Goal: Transaction & Acquisition: Purchase product/service

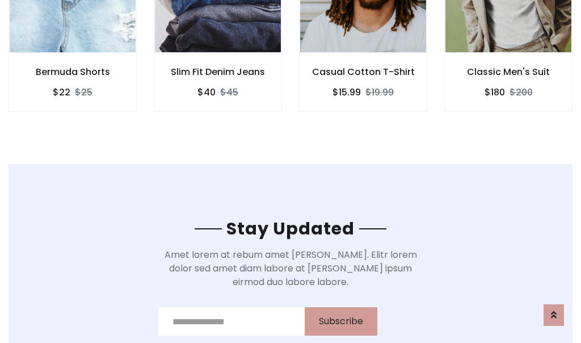
scroll to position [1710, 0]
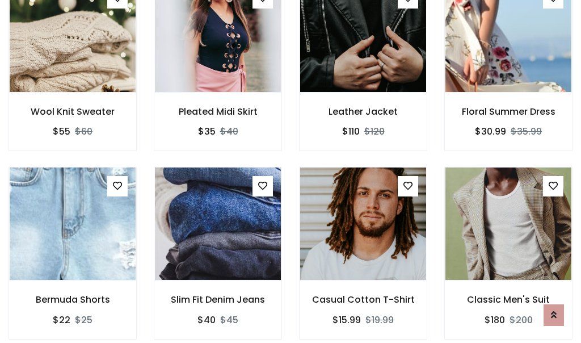
click at [291, 171] on div "Casual Cotton T-Shirt $15.99 $19.99" at bounding box center [363, 261] width 145 height 188
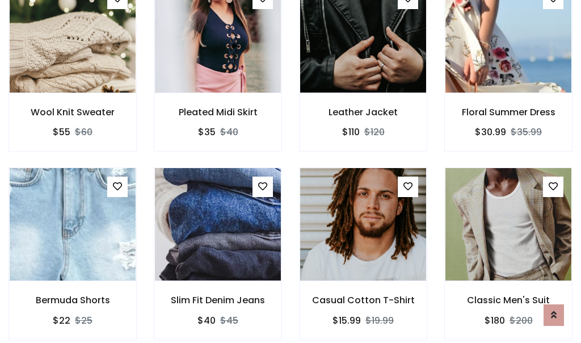
click at [291, 171] on div "Casual Cotton T-Shirt $15.99 $19.99" at bounding box center [363, 261] width 145 height 188
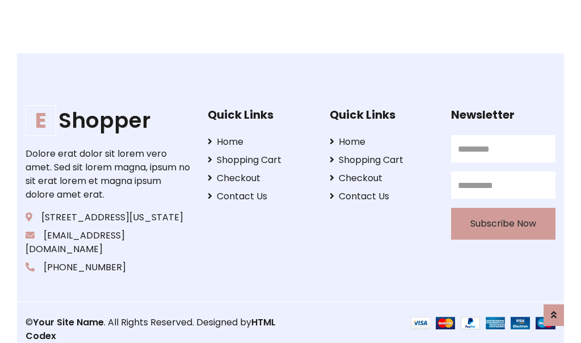
scroll to position [2161, 0]
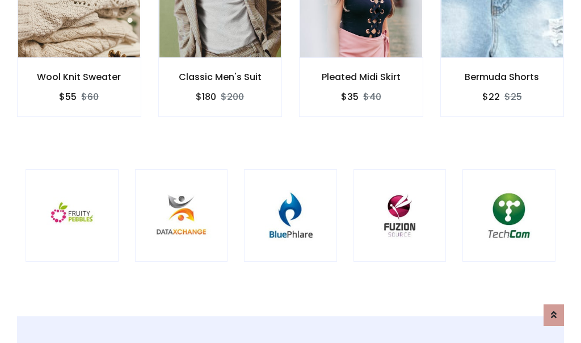
click at [291, 171] on div at bounding box center [290, 215] width 93 height 93
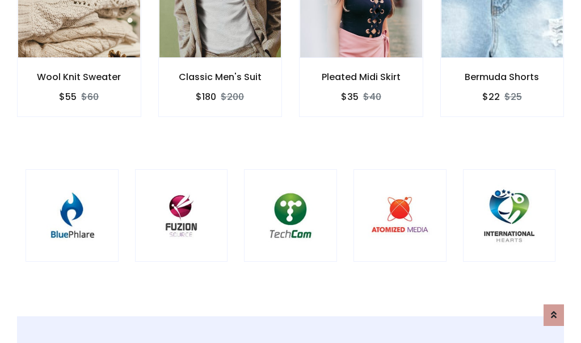
click at [291, 171] on div at bounding box center [290, 215] width 93 height 93
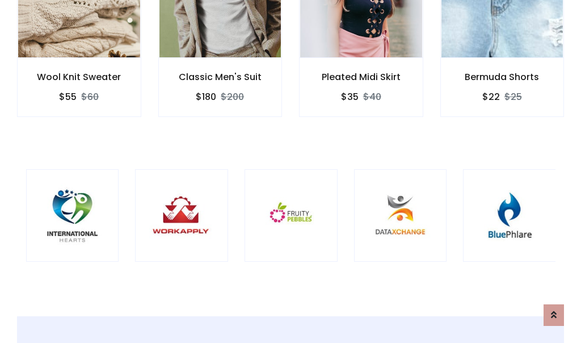
scroll to position [0, 0]
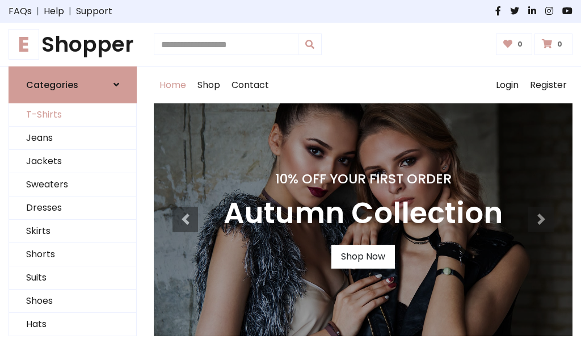
click at [73, 115] on link "T-Shirts" at bounding box center [72, 114] width 127 height 23
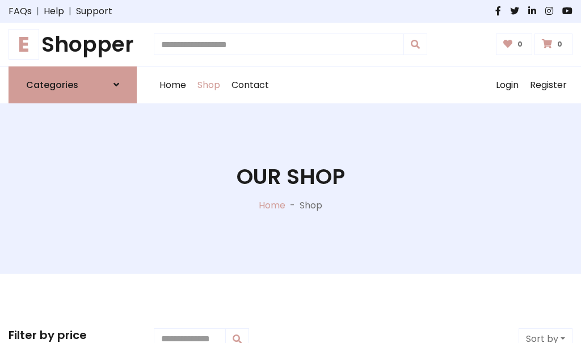
scroll to position [455, 0]
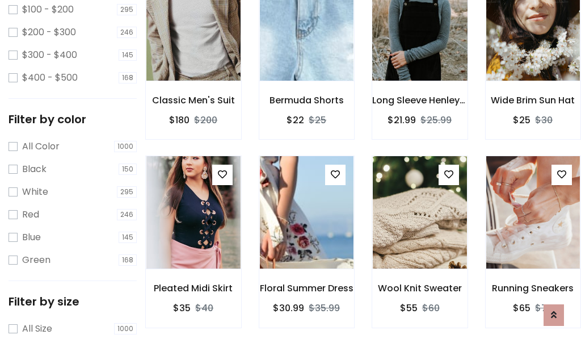
scroll to position [57, 0]
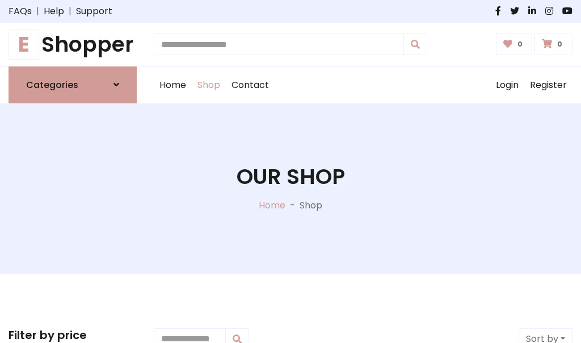
click at [73, 44] on h1 "E Shopper" at bounding box center [73, 45] width 128 height 26
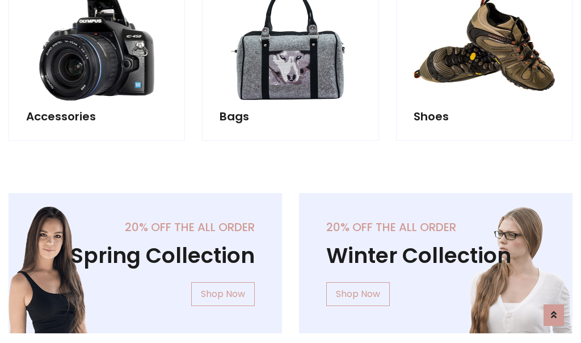
scroll to position [1103, 0]
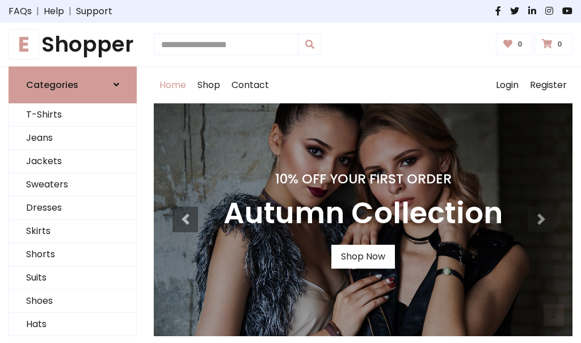
scroll to position [372, 0]
